Goal: Submit feedback/report problem

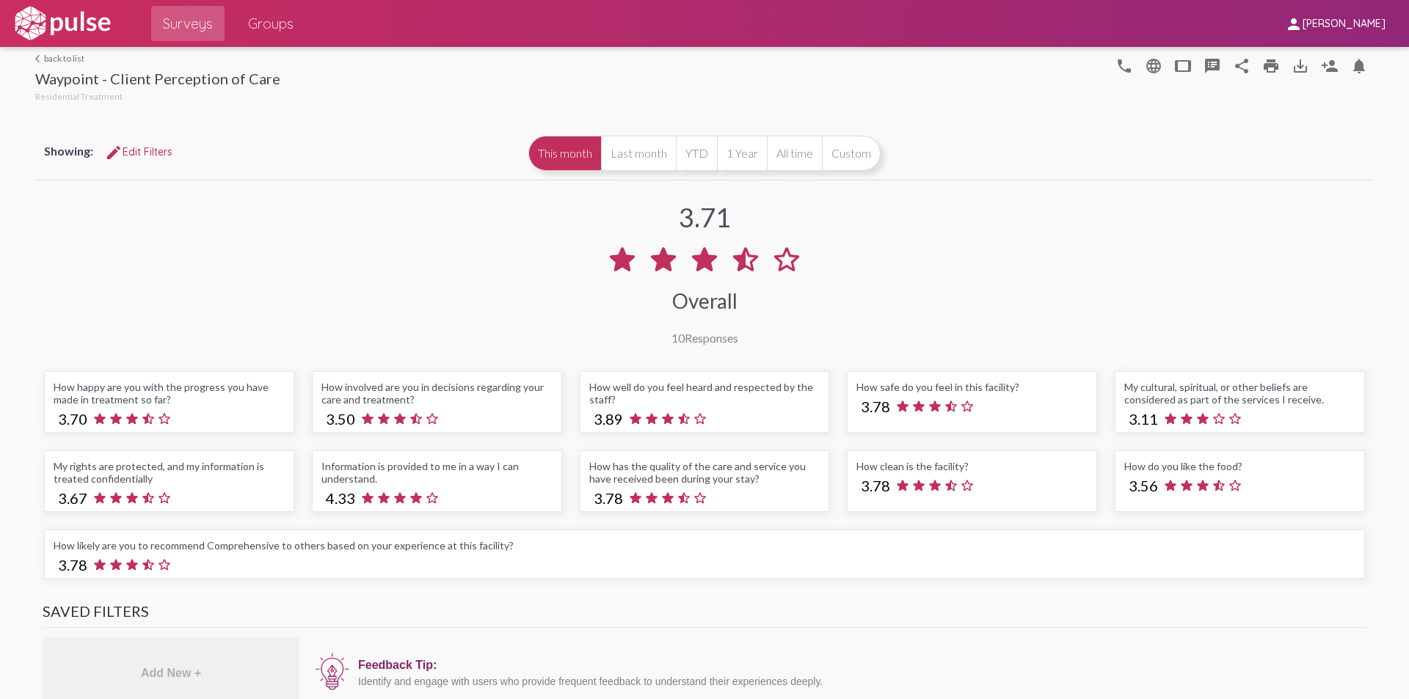
scroll to position [-1, 0]
